Goal: Task Accomplishment & Management: Use online tool/utility

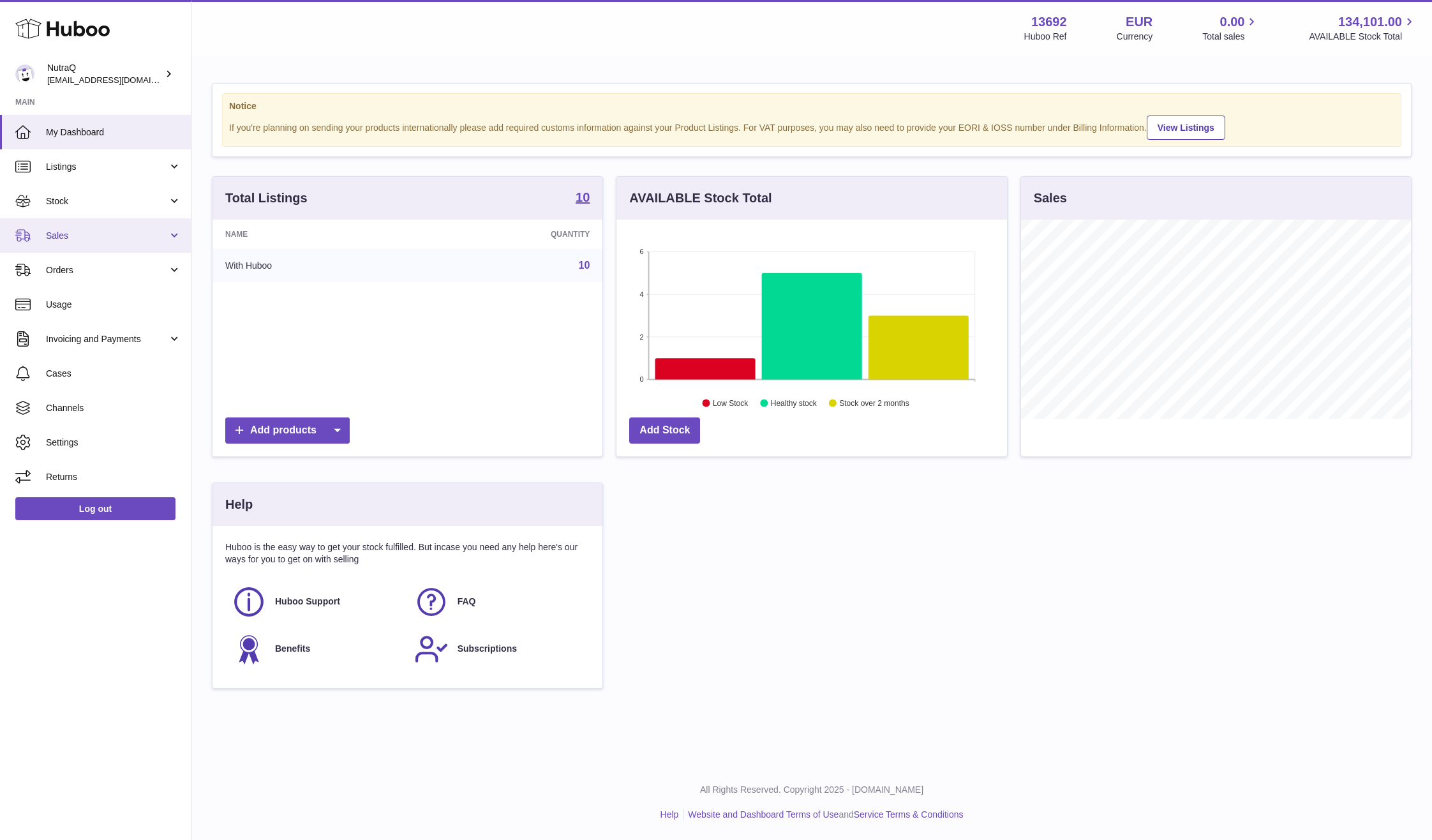
scroll to position [199, 391]
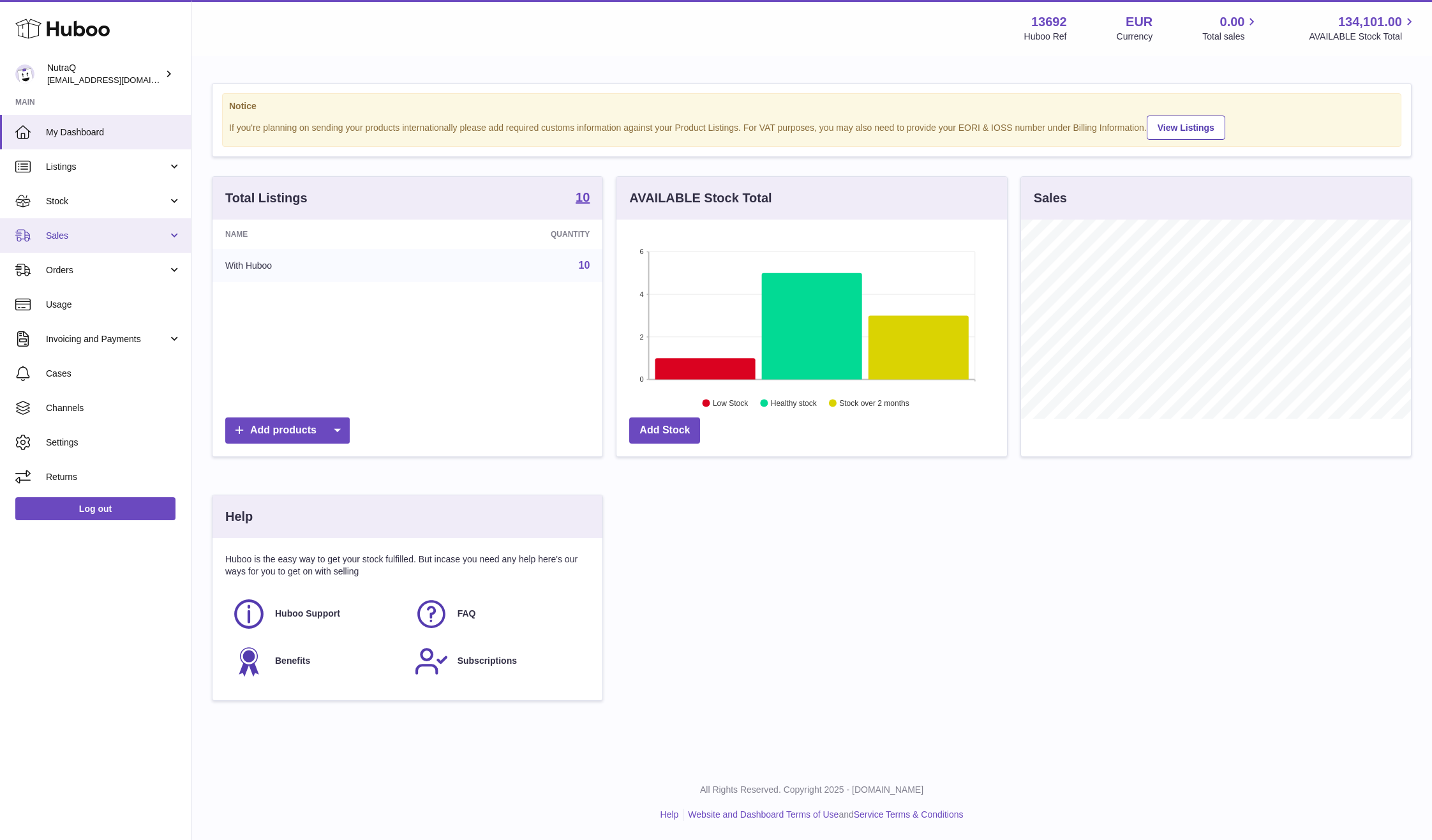
click at [116, 239] on span "Sales" at bounding box center [107, 236] width 122 height 12
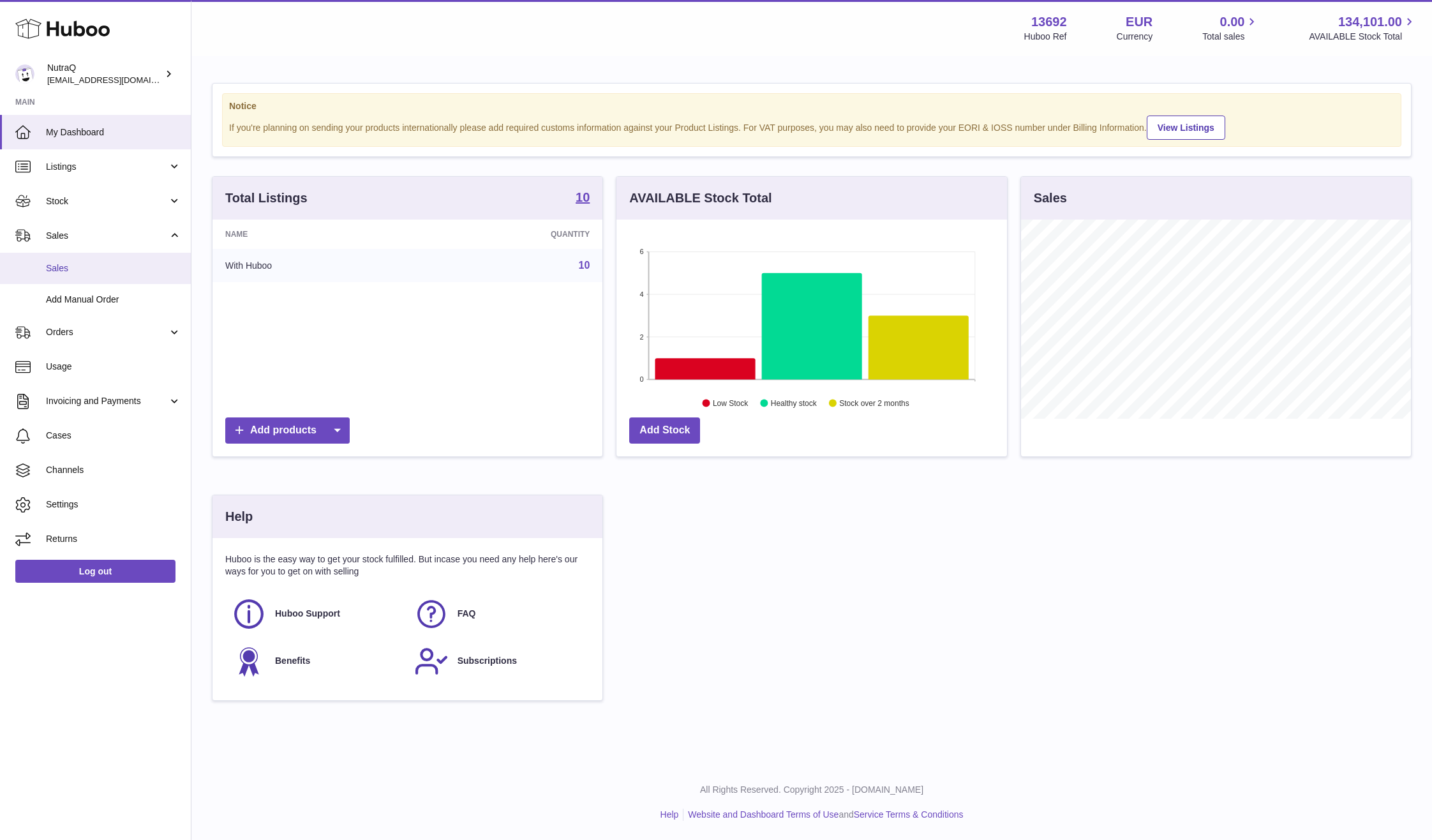
click at [114, 278] on link "Sales" at bounding box center [95, 268] width 191 height 31
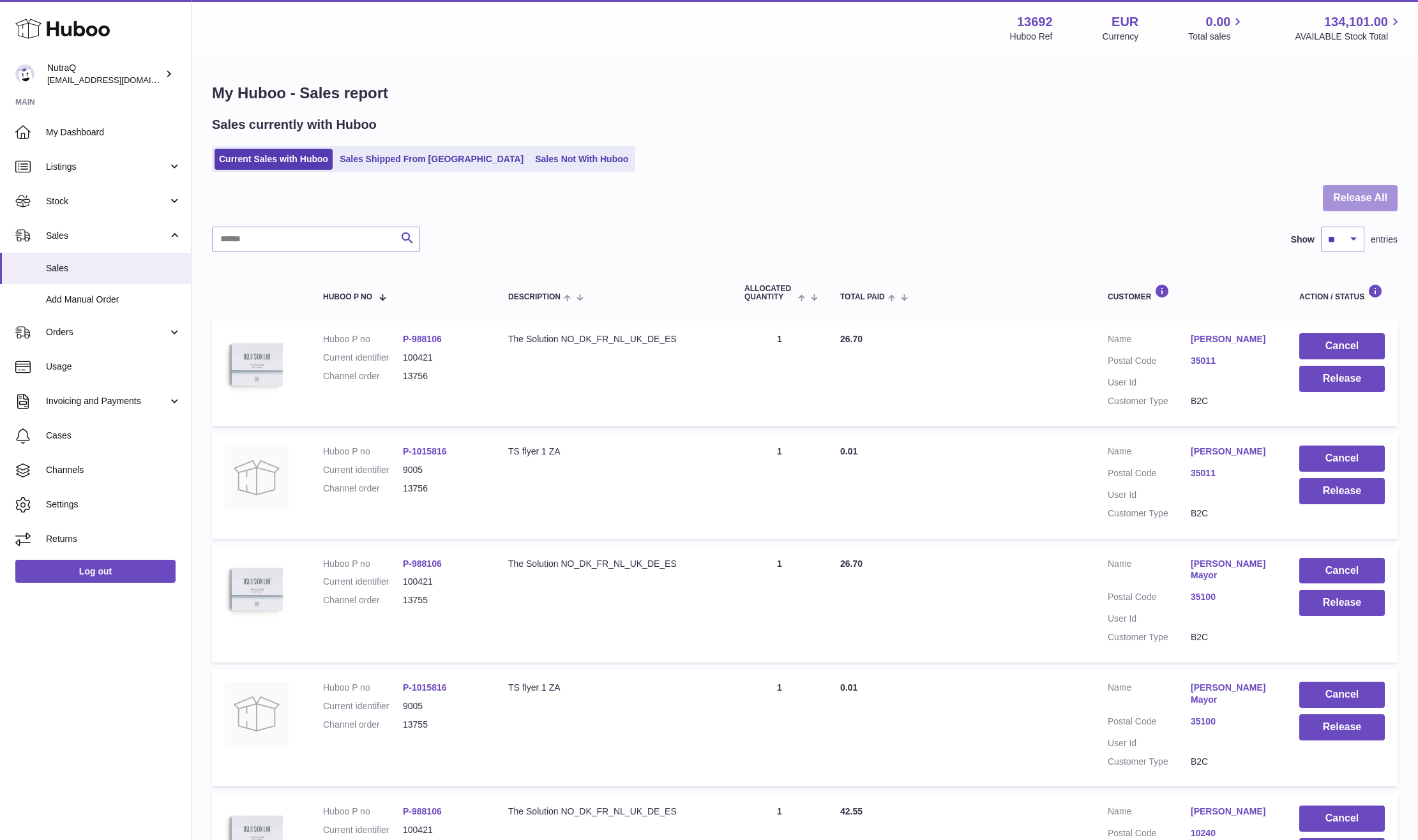
click at [1359, 193] on button "Release All" at bounding box center [1360, 198] width 75 height 26
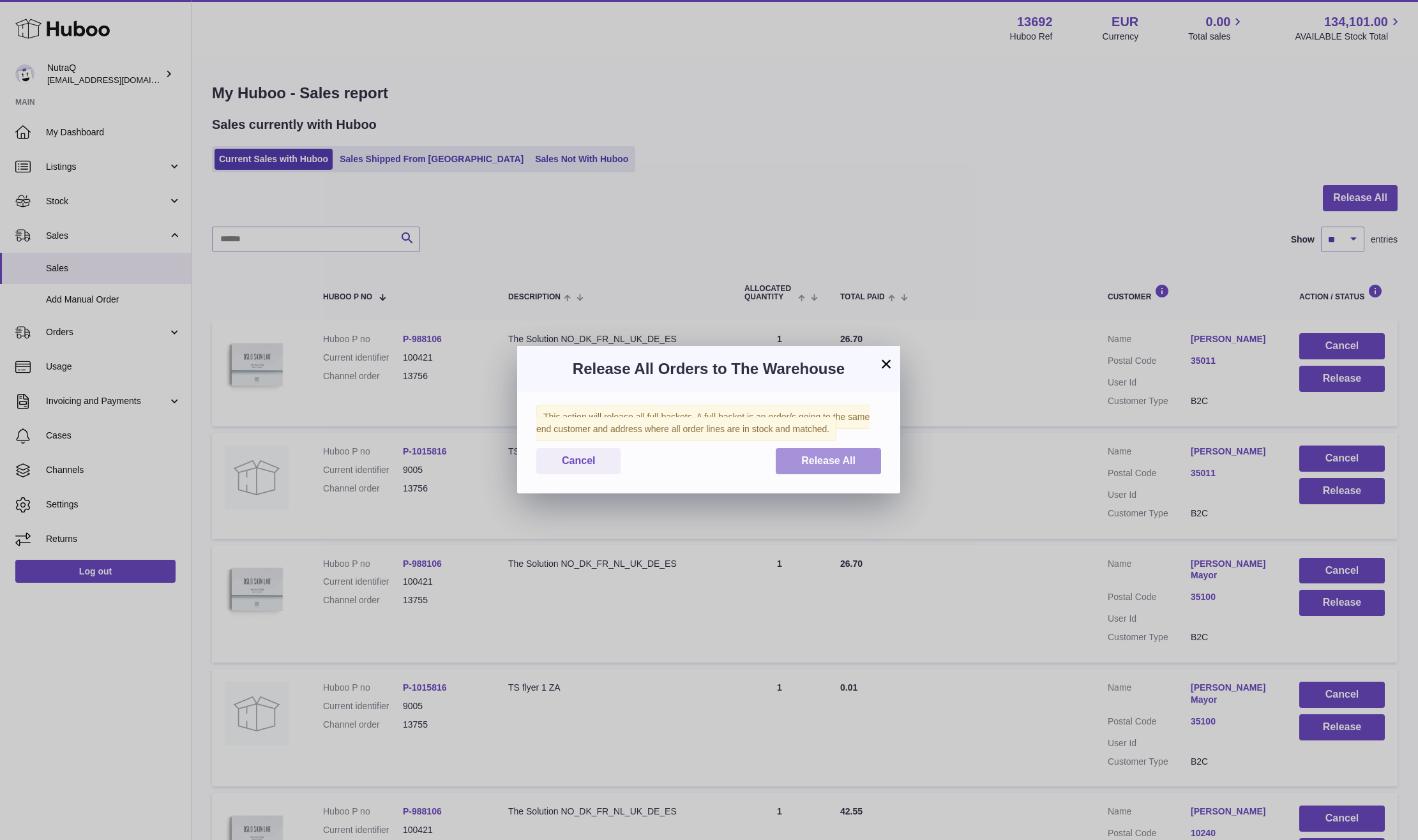
click at [822, 454] on button "Release All" at bounding box center [828, 461] width 105 height 26
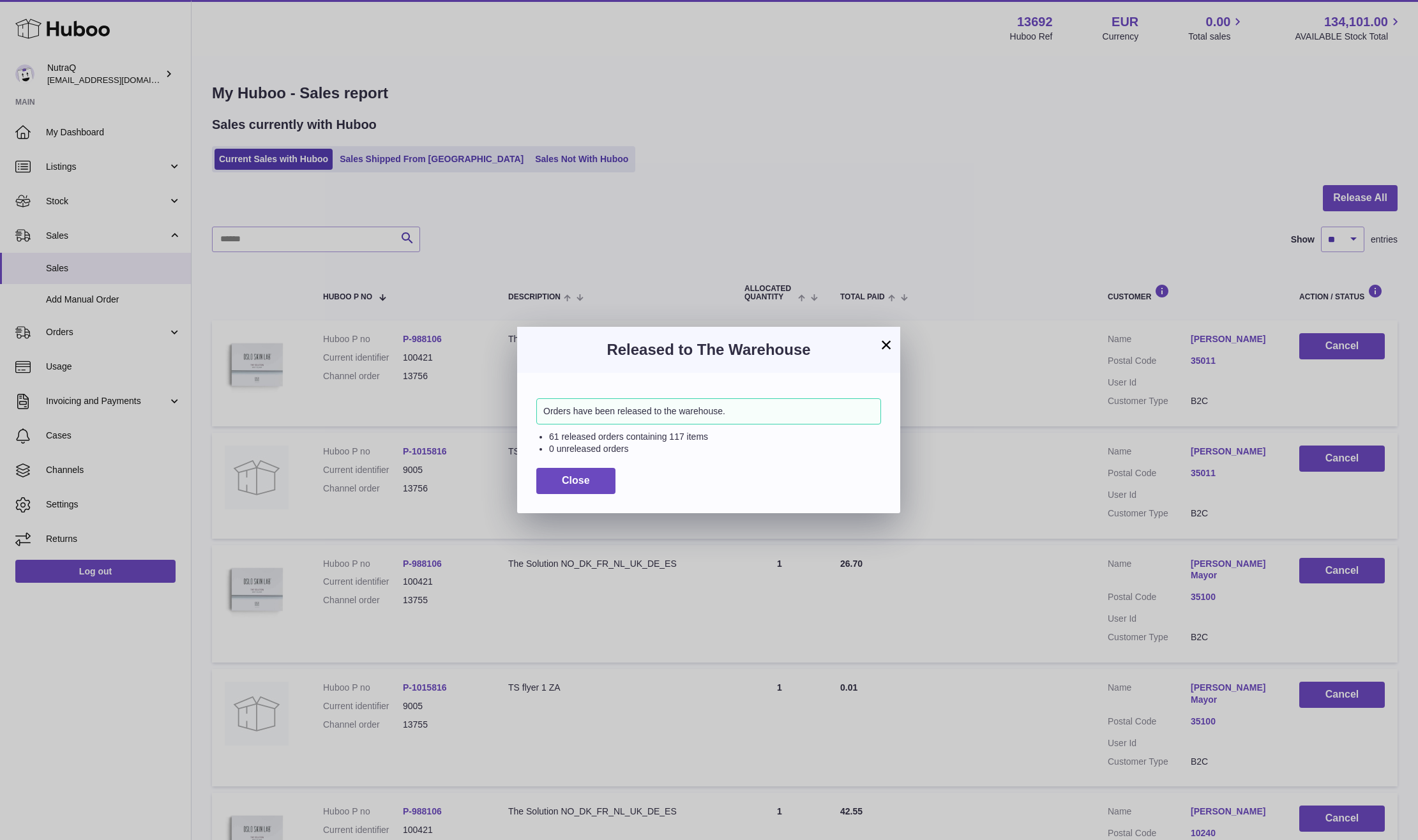
click at [890, 348] on button "×" at bounding box center [886, 345] width 15 height 15
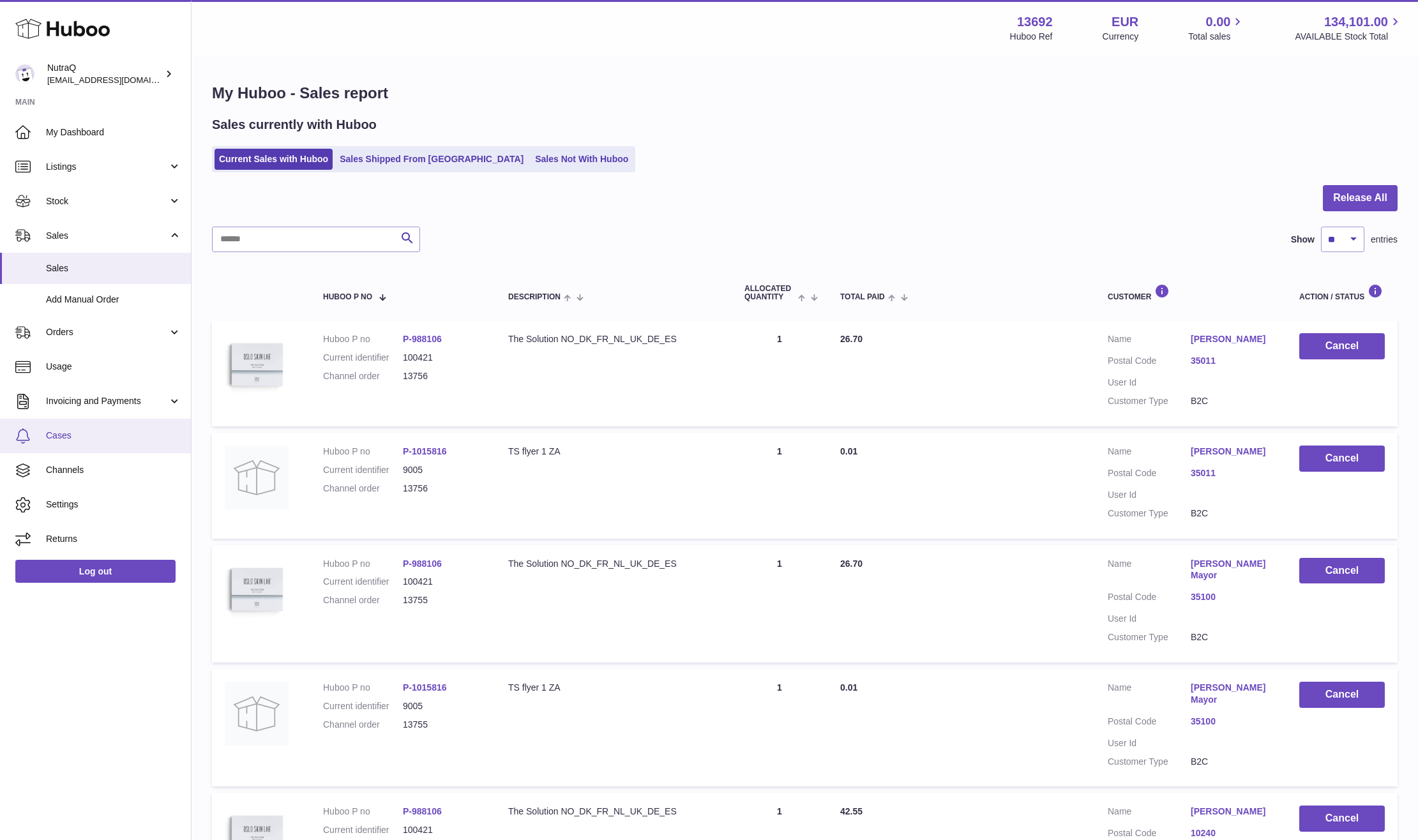
click at [107, 439] on span "Cases" at bounding box center [113, 435] width 135 height 12
